Goal: Transaction & Acquisition: Obtain resource

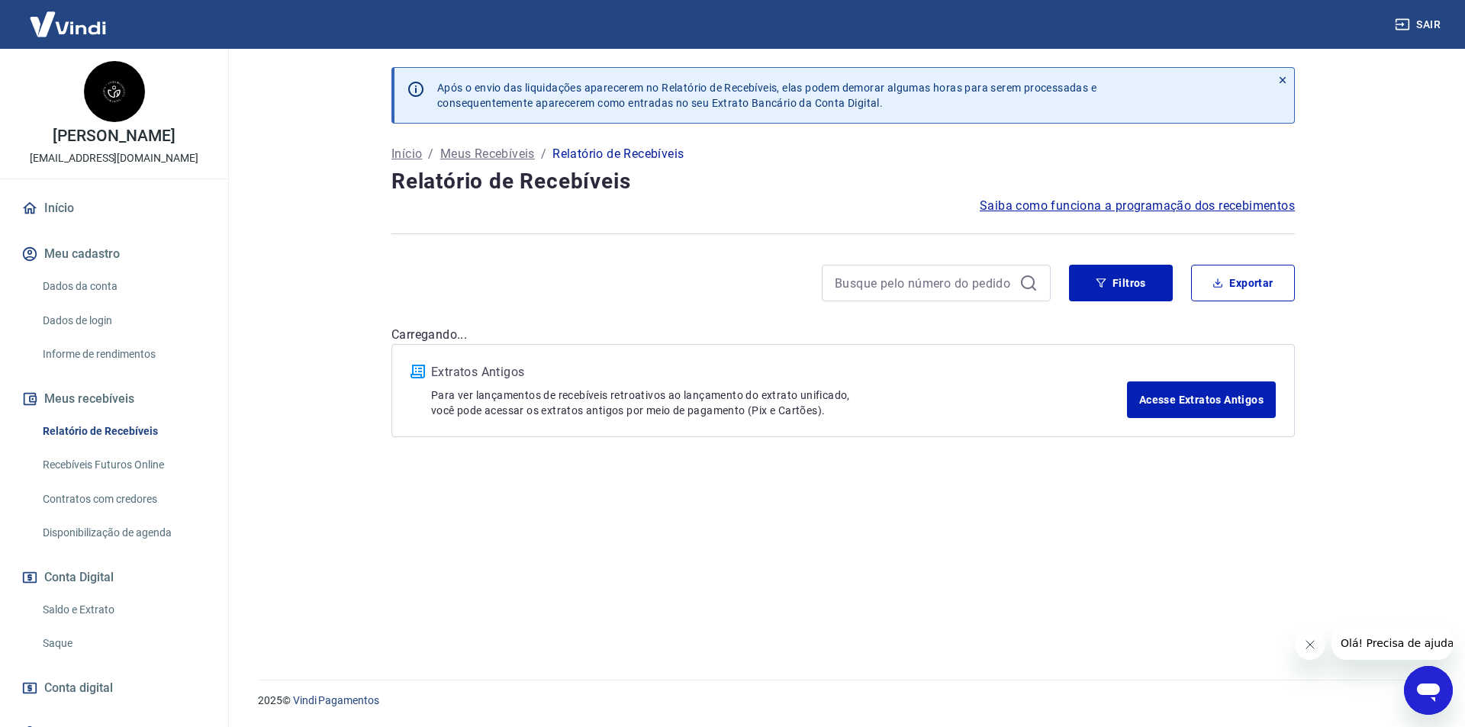
click at [1323, 650] on button "Fechar mensagem da empresa" at bounding box center [1309, 645] width 31 height 31
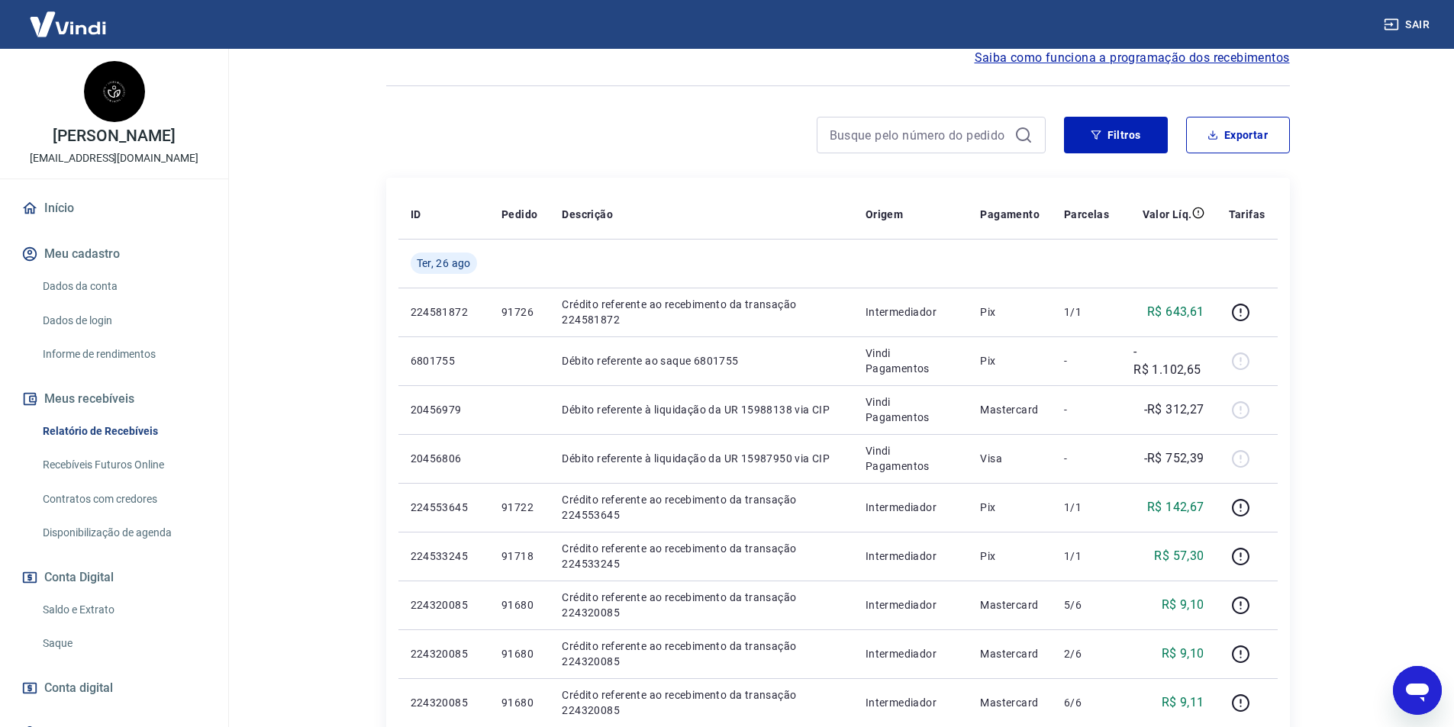
scroll to position [153, 0]
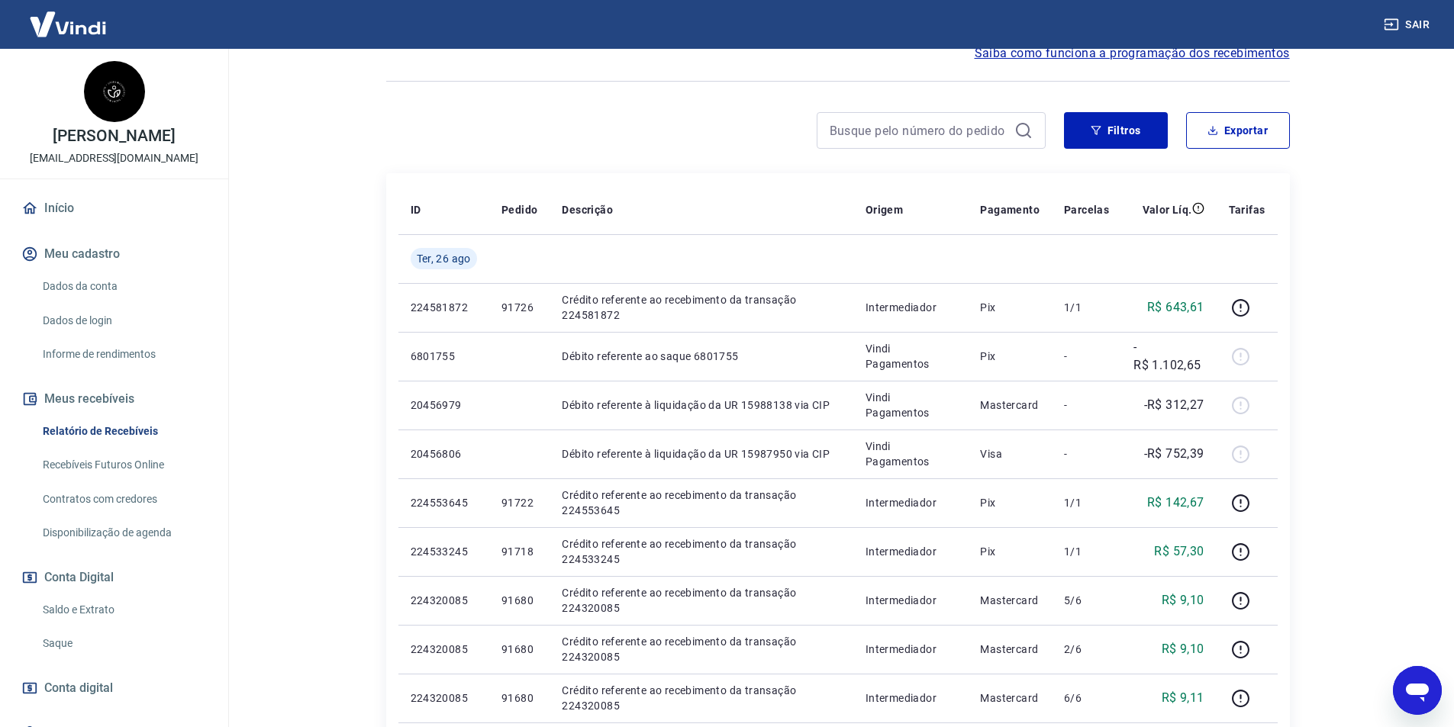
click at [84, 649] on link "Saque" at bounding box center [123, 643] width 173 height 31
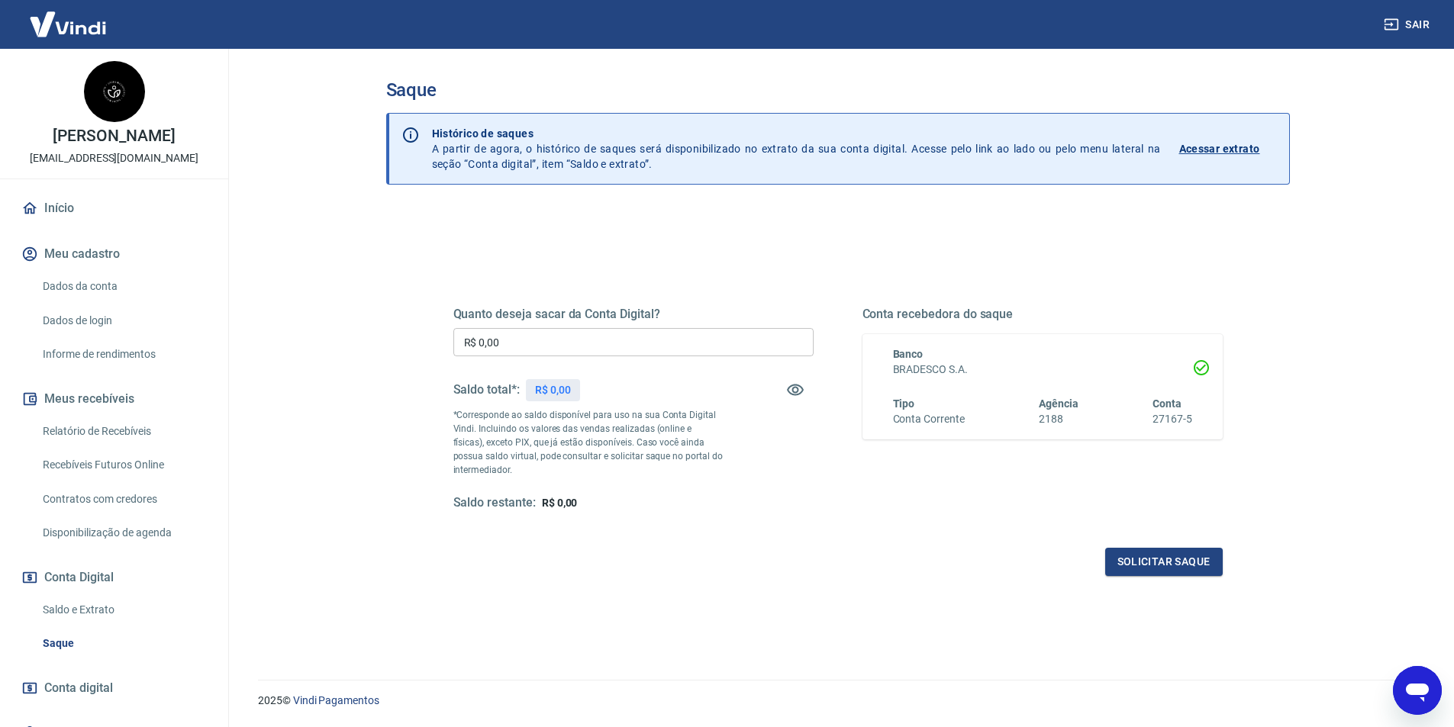
click at [591, 353] on input "R$ 0,00" at bounding box center [633, 342] width 360 height 28
type input "R$ 2.060,55"
click at [1139, 559] on button "Solicitar saque" at bounding box center [1164, 562] width 118 height 28
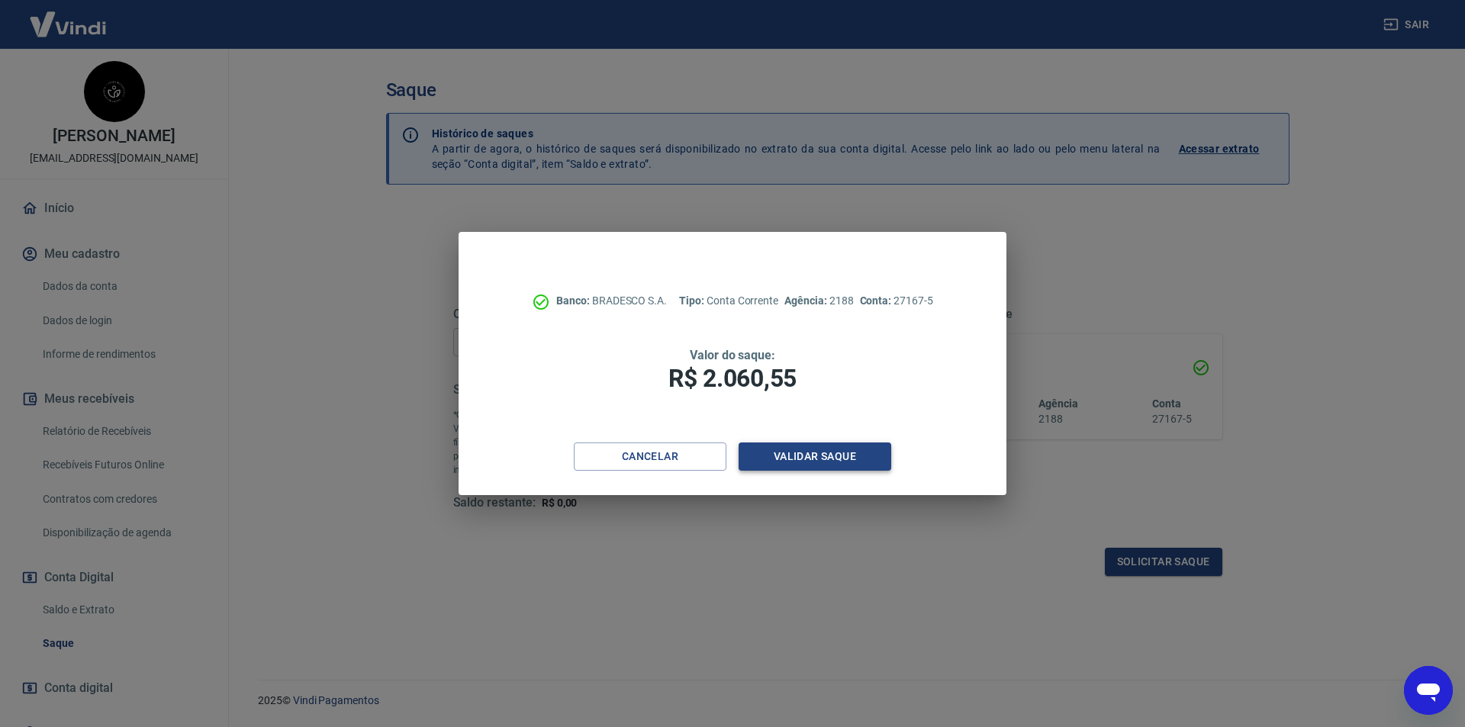
click at [828, 469] on button "Validar saque" at bounding box center [815, 457] width 153 height 28
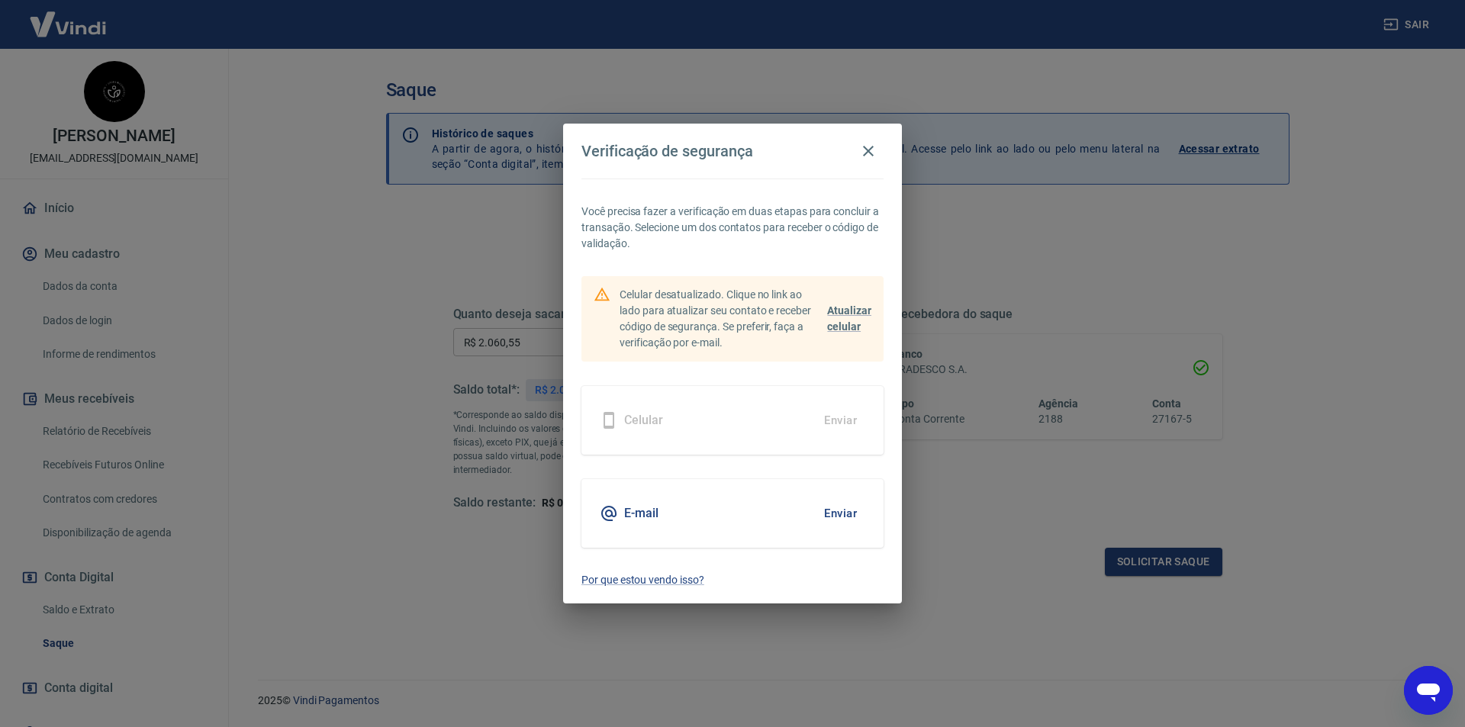
click at [816, 513] on button "Enviar" at bounding box center [841, 514] width 50 height 32
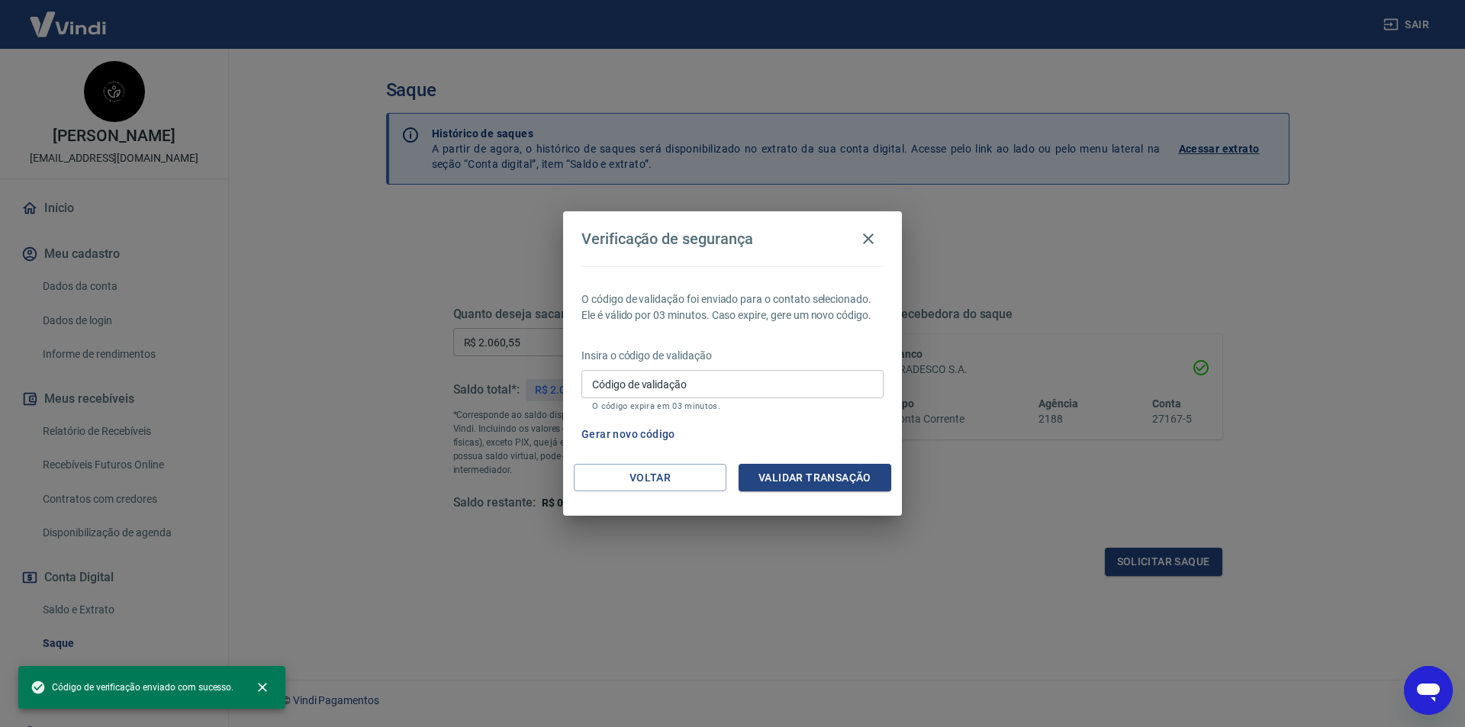
click at [697, 391] on input "Código de validação" at bounding box center [733, 384] width 302 height 28
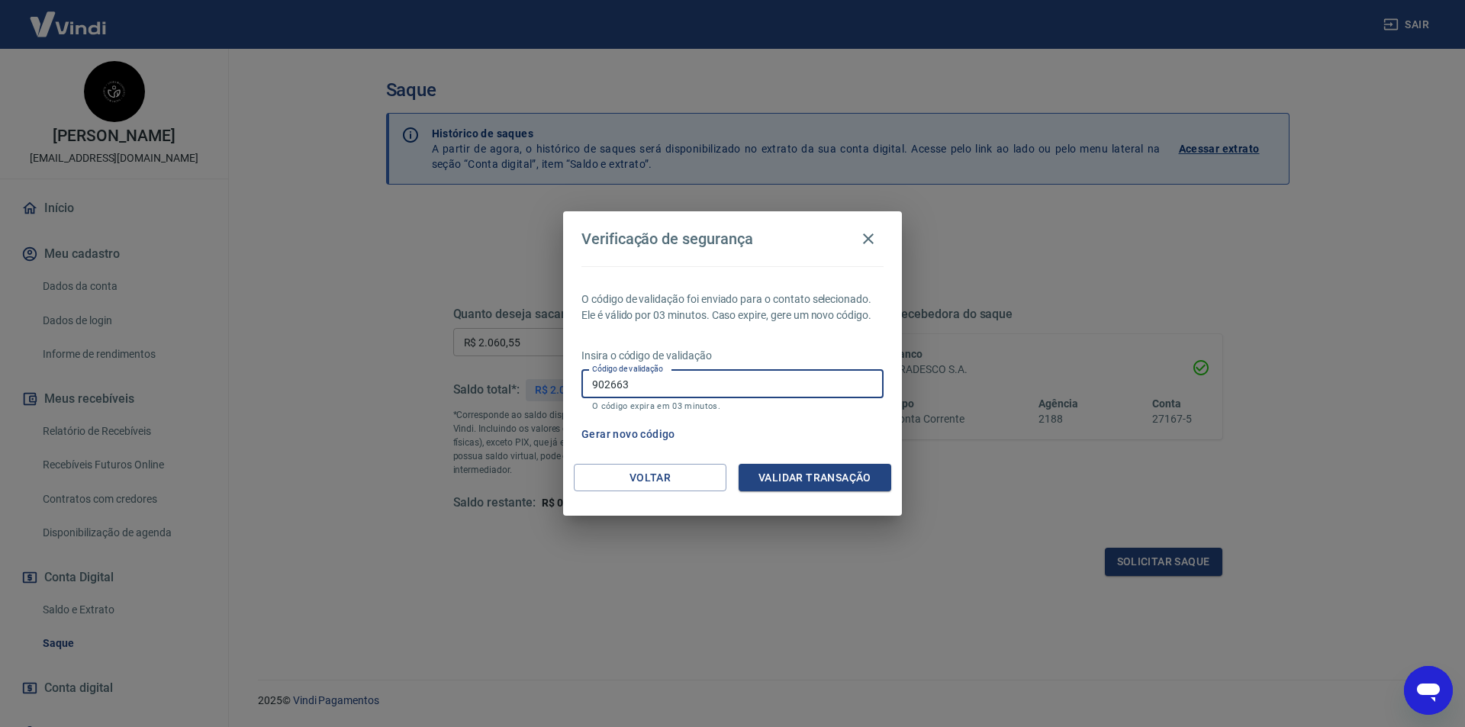
type input "902663"
click at [773, 466] on button "Validar transação" at bounding box center [815, 478] width 153 height 28
